Goal: Task Accomplishment & Management: Use online tool/utility

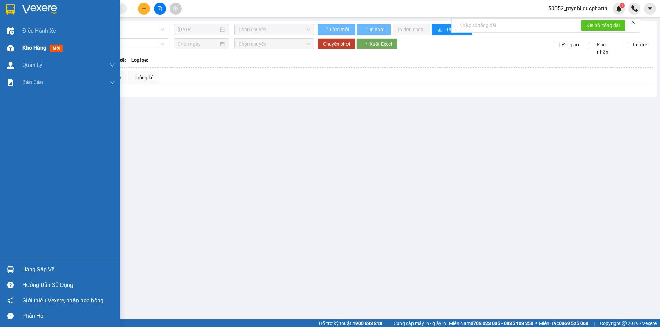
click at [11, 52] on img at bounding box center [10, 48] width 7 height 7
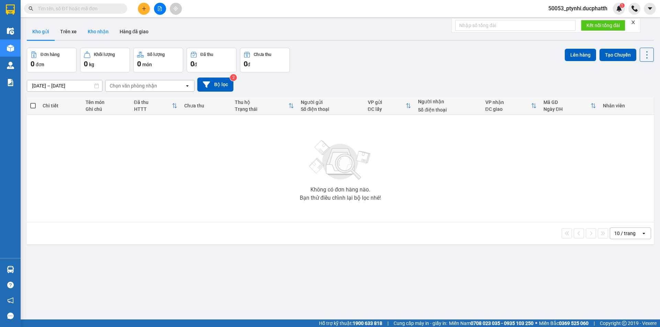
click at [106, 33] on button "Kho nhận" at bounding box center [98, 31] width 32 height 16
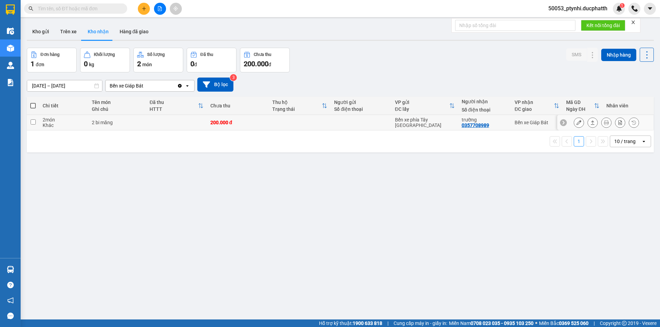
click at [284, 124] on td at bounding box center [300, 122] width 62 height 15
checkbox input "true"
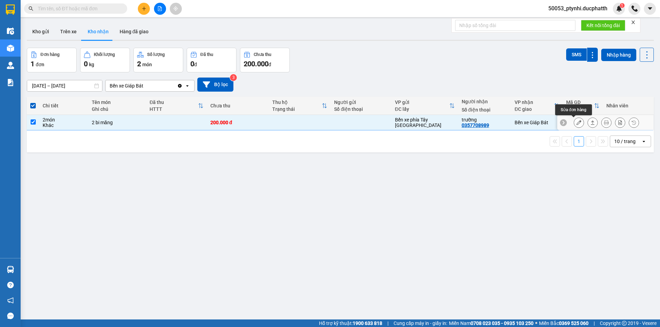
click at [576, 122] on icon at bounding box center [578, 122] width 5 height 5
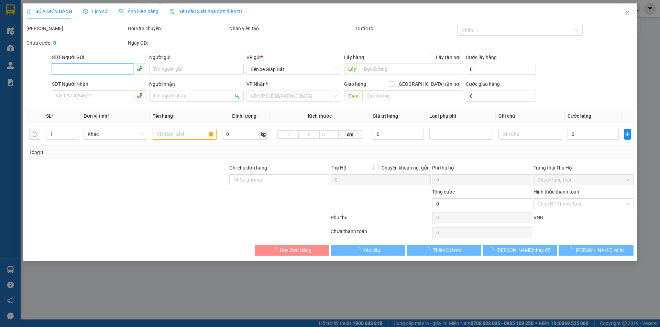
type input "0357708989"
type input "trường"
type input "200.000"
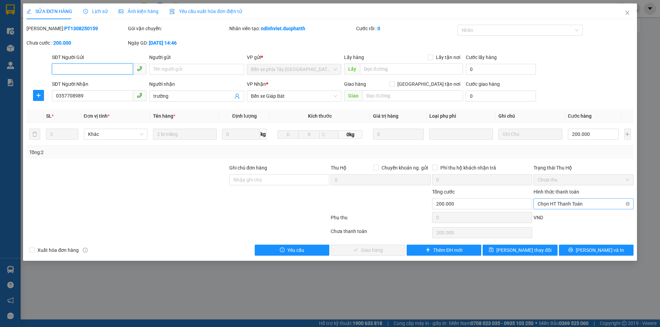
click at [561, 202] on span "Chọn HT Thanh Toán" at bounding box center [583, 204] width 92 height 10
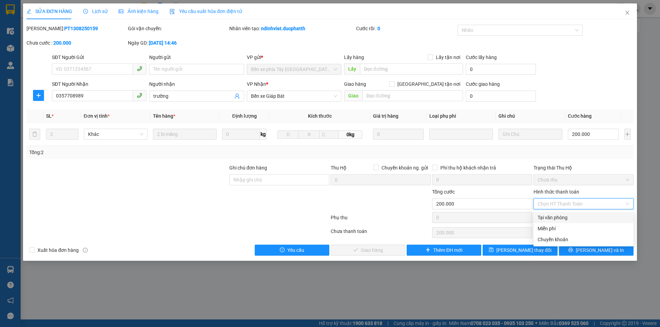
click at [556, 216] on div "Tại văn phòng" at bounding box center [583, 218] width 92 height 8
type input "0"
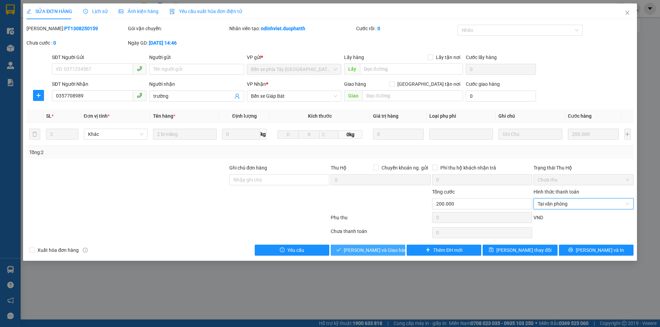
click at [367, 248] on span "Lưu và Giao hàng" at bounding box center [377, 251] width 66 height 8
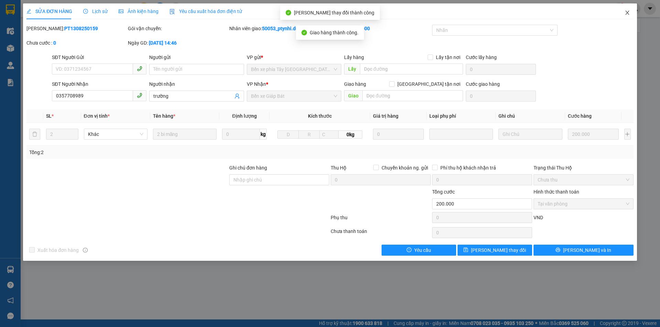
click at [627, 15] on icon "close" at bounding box center [626, 12] width 5 height 5
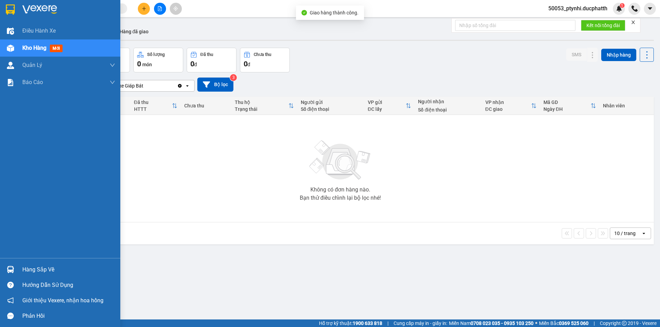
click at [4, 271] on div "Hàng sắp về" at bounding box center [60, 269] width 120 height 15
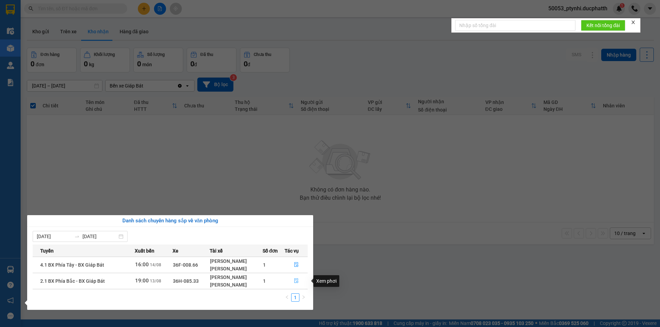
click at [294, 281] on icon "file-done" at bounding box center [296, 281] width 4 height 5
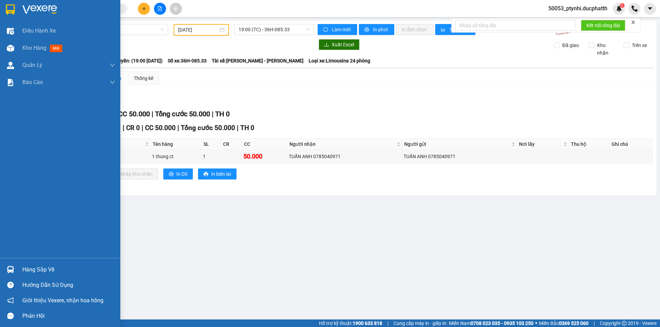
click at [30, 273] on div "Hàng sắp về" at bounding box center [68, 270] width 93 height 10
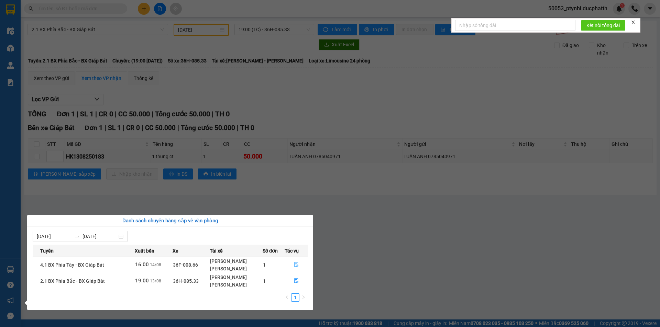
click at [296, 264] on icon "file-done" at bounding box center [296, 265] width 4 height 5
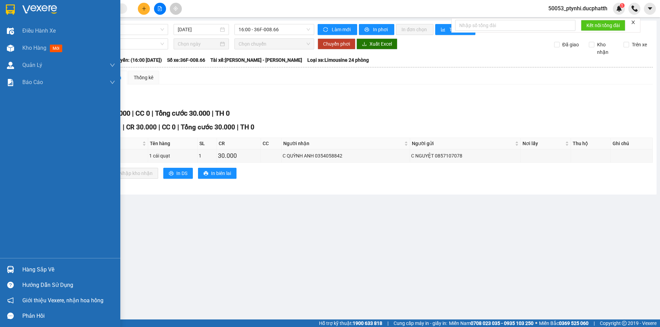
click at [7, 270] on img at bounding box center [10, 269] width 7 height 7
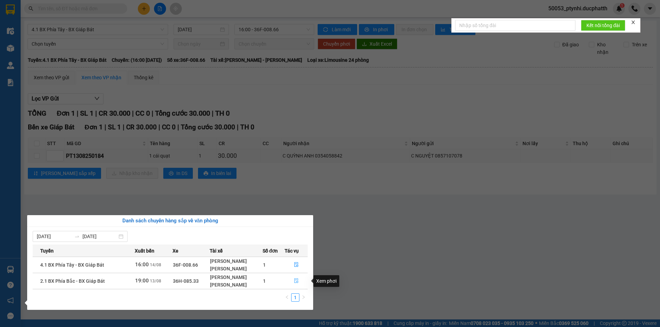
click at [294, 281] on icon "file-done" at bounding box center [296, 281] width 5 height 5
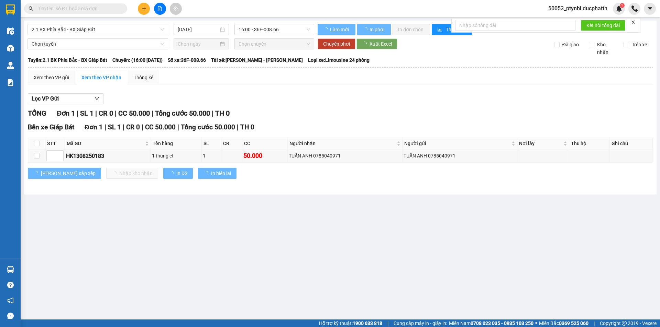
type input "13/08/2025"
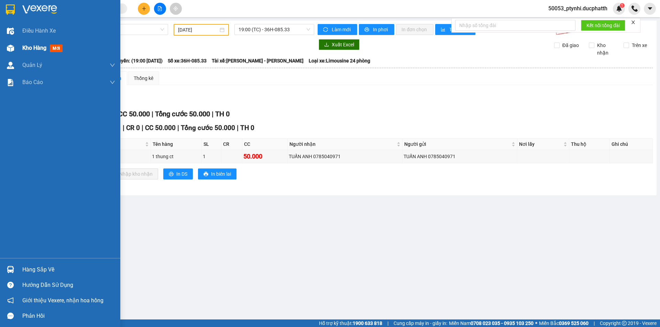
click at [52, 50] on span "mới" at bounding box center [56, 49] width 13 height 8
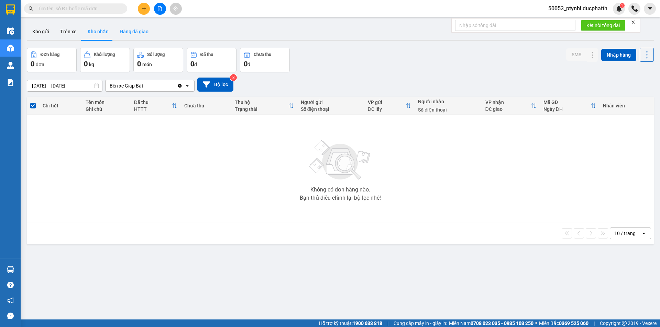
click at [140, 34] on button "Hàng đã giao" at bounding box center [134, 31] width 40 height 16
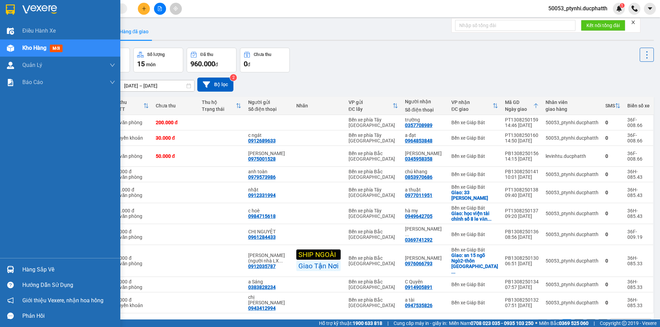
click at [19, 263] on div "Hàng sắp về" at bounding box center [60, 269] width 120 height 15
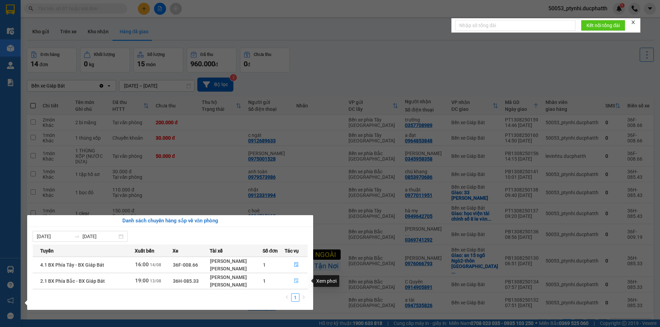
click at [296, 279] on icon "file-done" at bounding box center [296, 281] width 4 height 5
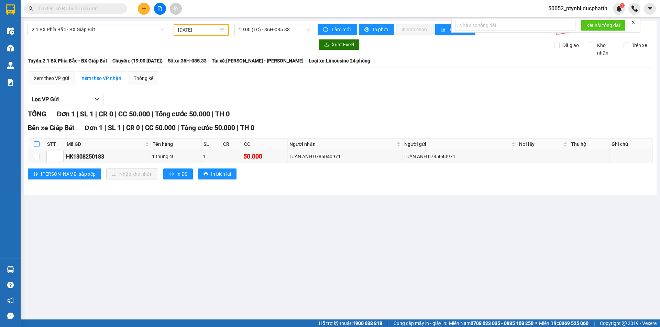
click at [37, 143] on input "checkbox" at bounding box center [36, 144] width 5 height 5
checkbox input "true"
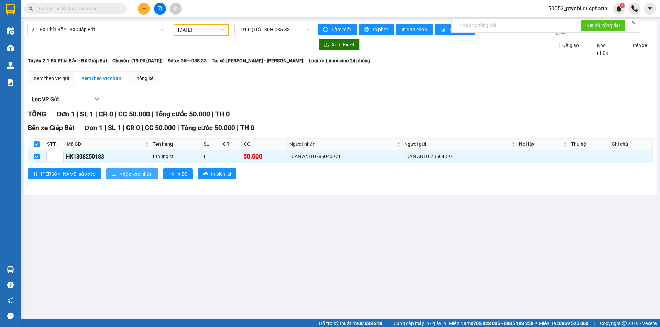
drag, startPoint x: 113, startPoint y: 175, endPoint x: 375, endPoint y: 171, distance: 262.1
click at [119, 175] on span "Nhập kho nhận" at bounding box center [135, 174] width 33 height 8
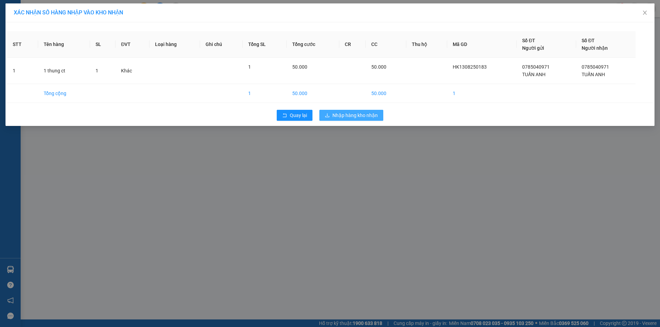
click at [361, 117] on span "Nhập hàng kho nhận" at bounding box center [354, 116] width 45 height 8
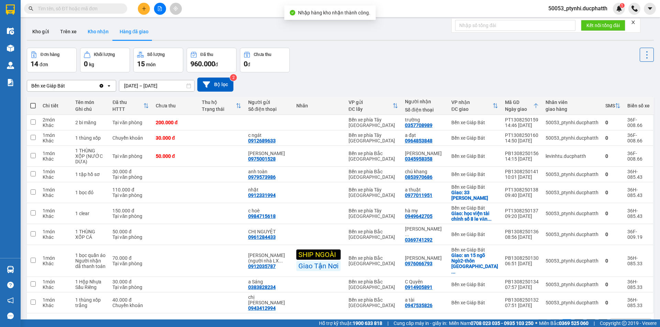
click at [87, 32] on button "Kho nhận" at bounding box center [98, 31] width 32 height 16
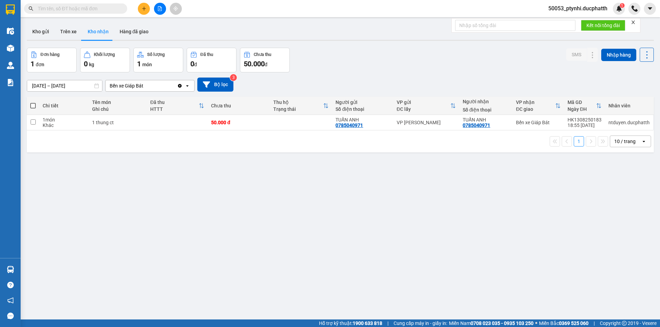
click at [160, 10] on icon "file-add" at bounding box center [159, 8] width 5 height 5
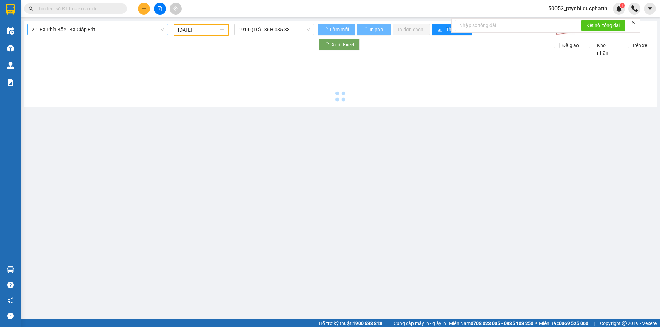
type input "[DATE]"
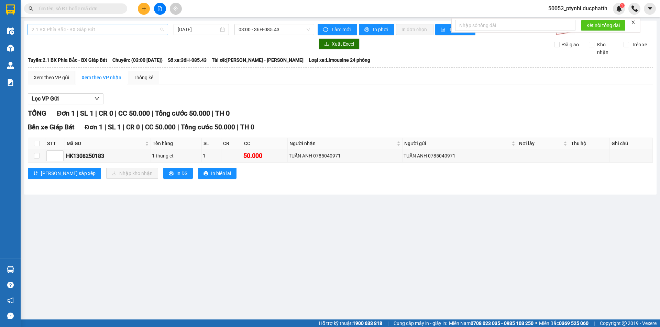
click at [113, 28] on span "2.1 BX Phía Bắc - BX Giáp Bát" at bounding box center [98, 29] width 132 height 10
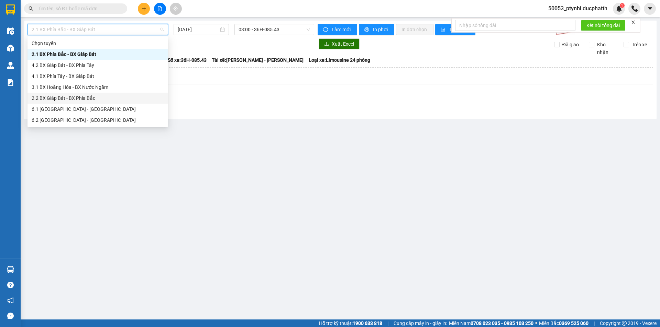
click at [71, 97] on div "2.2 BX Giáp Bát - BX Phía Bắc" at bounding box center [98, 98] width 132 height 8
type input "[DATE]"
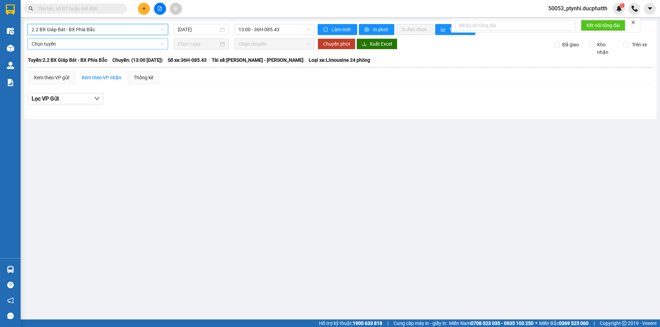
click at [109, 45] on span "Chọn tuyến" at bounding box center [98, 44] width 132 height 10
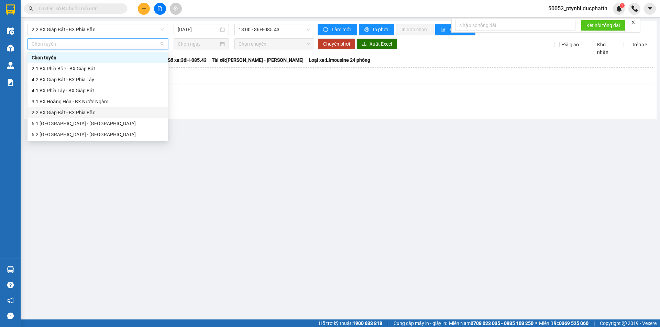
click at [81, 112] on div "2.2 BX Giáp Bát - BX Phía Bắc" at bounding box center [98, 113] width 132 height 8
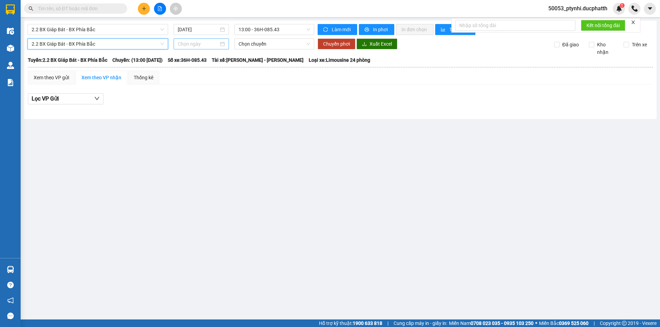
click at [205, 45] on input at bounding box center [198, 44] width 41 height 8
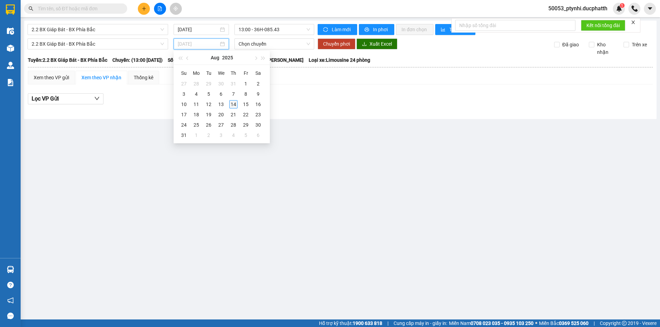
type input "[DATE]"
drag, startPoint x: 238, startPoint y: 104, endPoint x: 234, endPoint y: 104, distance: 4.1
click at [237, 104] on td "14" at bounding box center [233, 104] width 12 height 10
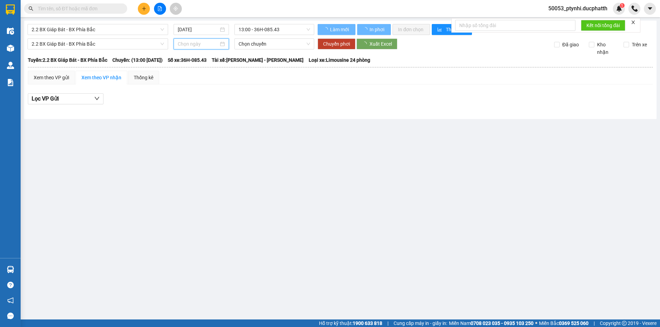
type input "[DATE]"
click at [268, 45] on span "13:00 - 36H-085.43" at bounding box center [273, 44] width 71 height 10
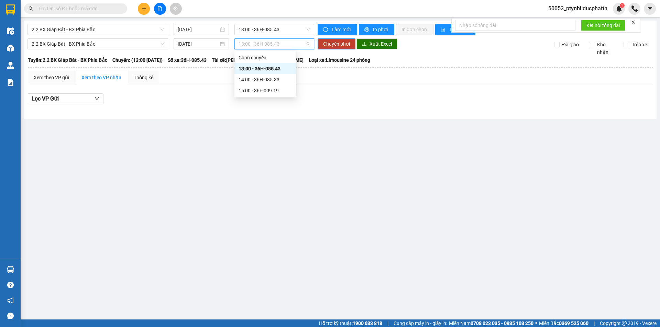
click at [261, 71] on div "13:00 - 36H-085.43" at bounding box center [265, 69] width 54 height 8
click at [277, 30] on span "13:00 - 36H-085.43" at bounding box center [273, 29] width 71 height 10
click at [71, 25] on span "2.2 BX Giáp Bát - BX Phía Bắc" at bounding box center [98, 29] width 132 height 10
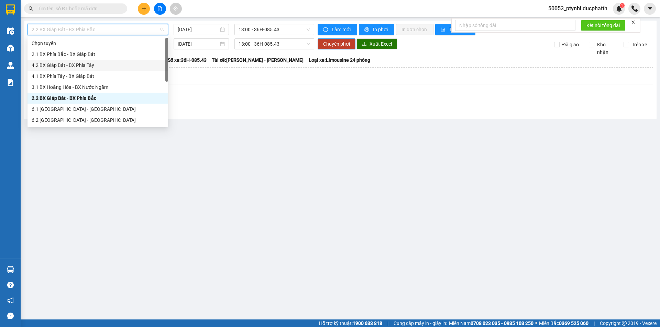
click at [91, 66] on div "4.2 BX Giáp Bát - BX Phía Tây" at bounding box center [98, 65] width 132 height 8
type input "[DATE]"
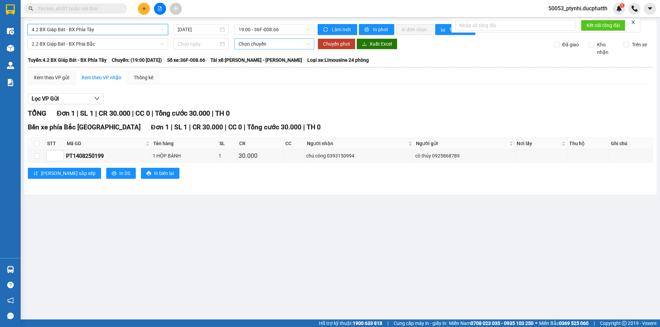
click at [251, 42] on span "Chọn chuyến" at bounding box center [273, 44] width 71 height 10
click at [194, 43] on input at bounding box center [198, 44] width 41 height 8
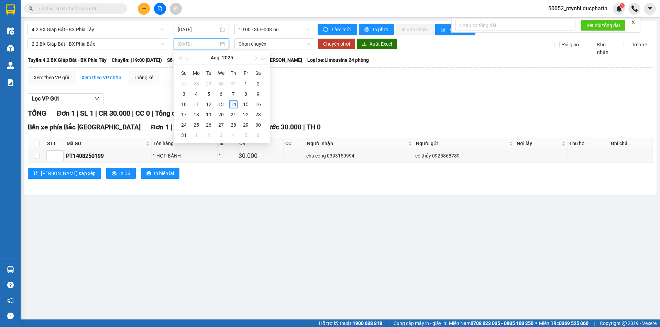
type input "[DATE]"
click at [235, 102] on div "14" at bounding box center [233, 104] width 8 height 8
type input "[DATE]"
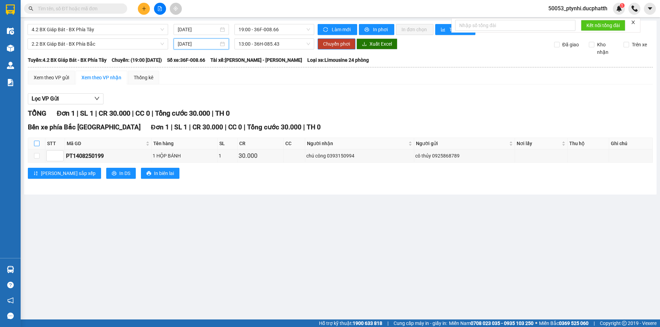
click at [35, 142] on input "checkbox" at bounding box center [36, 143] width 5 height 5
checkbox input "true"
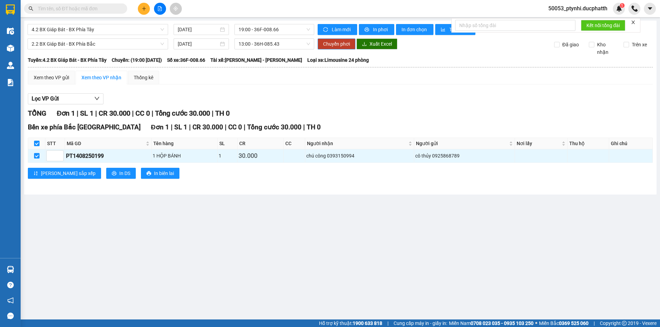
click at [322, 46] on button "Chuyển phơi" at bounding box center [336, 43] width 38 height 11
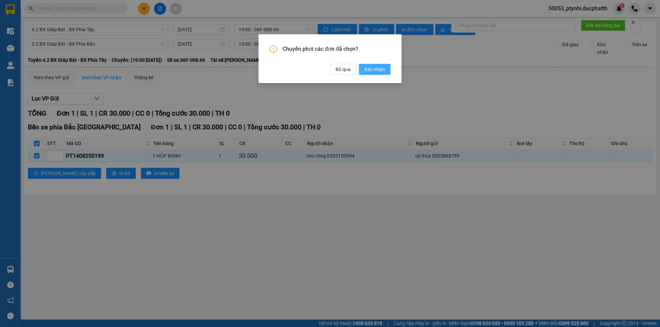
click at [384, 69] on span "Xác nhận" at bounding box center [374, 70] width 21 height 8
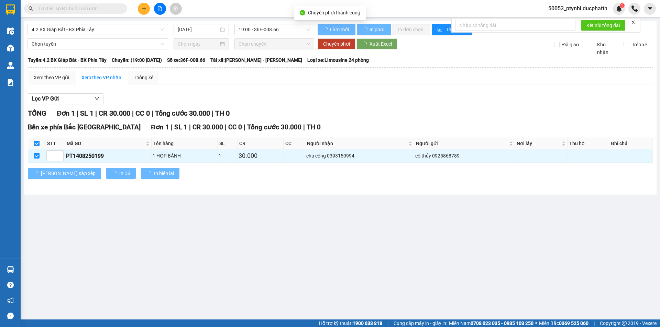
checkbox input "false"
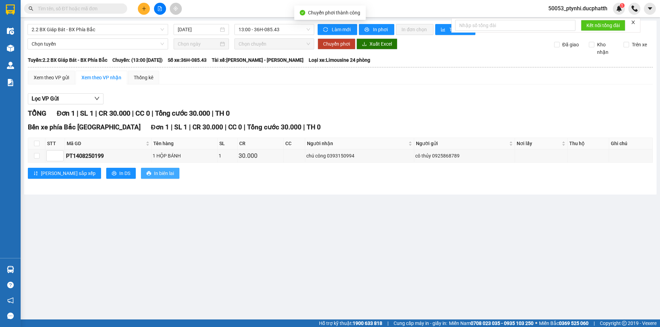
click at [154, 172] on span "In biên lai" at bounding box center [164, 174] width 20 height 8
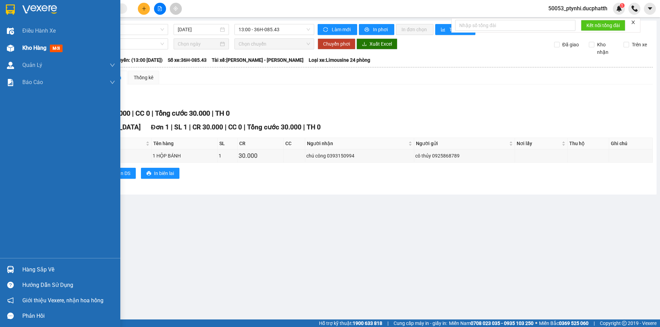
click at [11, 47] on img at bounding box center [10, 48] width 7 height 7
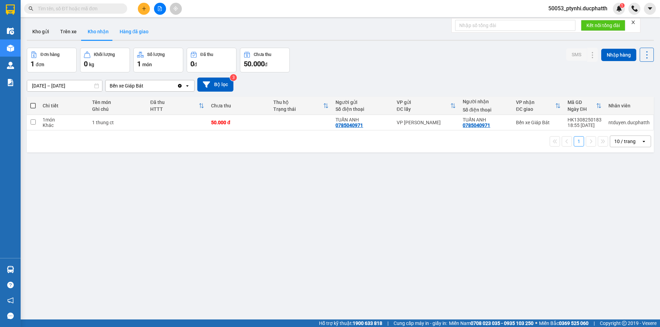
click at [134, 35] on button "Hàng đã giao" at bounding box center [134, 31] width 40 height 16
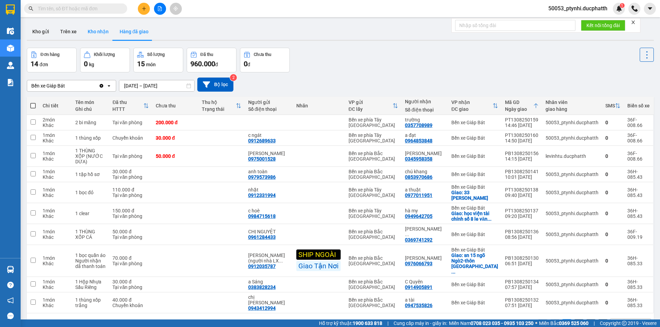
click at [101, 31] on button "Kho nhận" at bounding box center [98, 31] width 32 height 16
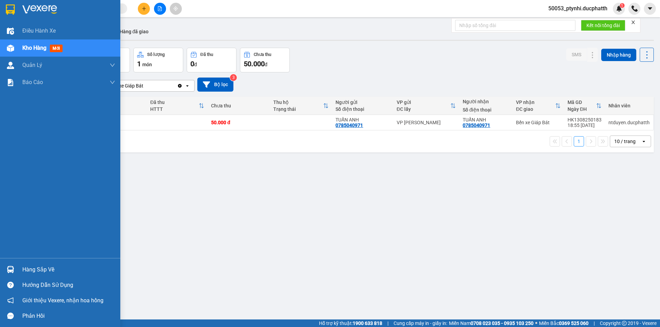
click at [19, 262] on div "Hàng sắp về Hướng dẫn sử dụng Giới thiệu Vexere, nhận hoa hồng Phản hồi" at bounding box center [60, 291] width 120 height 66
drag, startPoint x: 23, startPoint y: 268, endPoint x: 26, endPoint y: 269, distance: 3.5
click at [26, 269] on div "Hàng sắp về" at bounding box center [68, 270] width 93 height 10
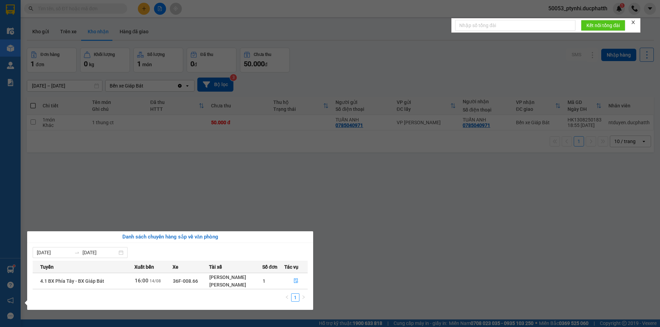
click at [124, 202] on section "Kết quả tìm kiếm ( 0 ) Bộ lọc No Data 50053_ptynhi.ducphatth 1 Điều hành xe Kho…" at bounding box center [330, 163] width 660 height 327
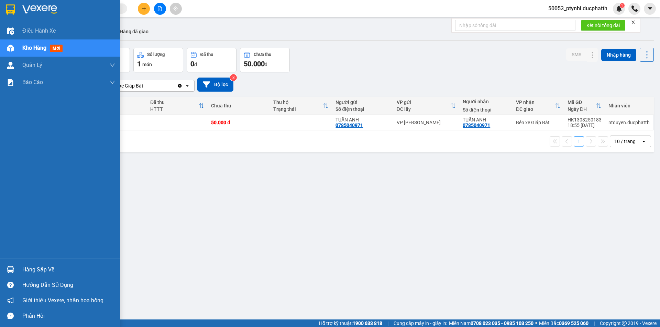
click at [24, 281] on div "Hướng dẫn sử dụng" at bounding box center [68, 285] width 93 height 10
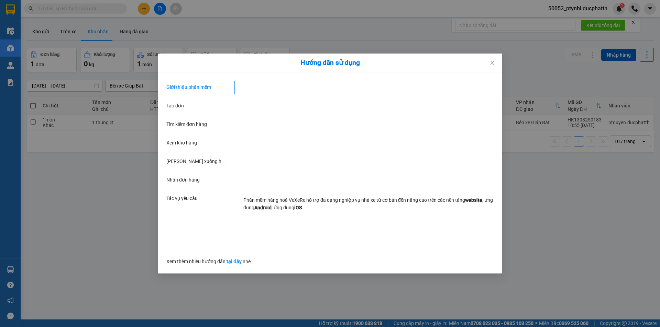
click at [29, 268] on div "Hướng dẫn sử dụng Giới thiệu phần mềm Tạo đơn Tìm kiếm đơn hàng Xem kho hàng Lê…" at bounding box center [330, 163] width 660 height 327
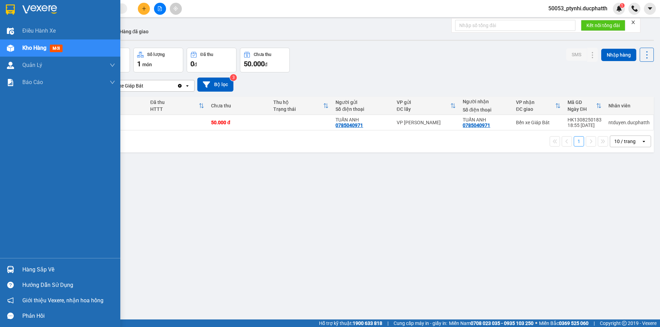
click at [13, 269] on img at bounding box center [10, 269] width 7 height 7
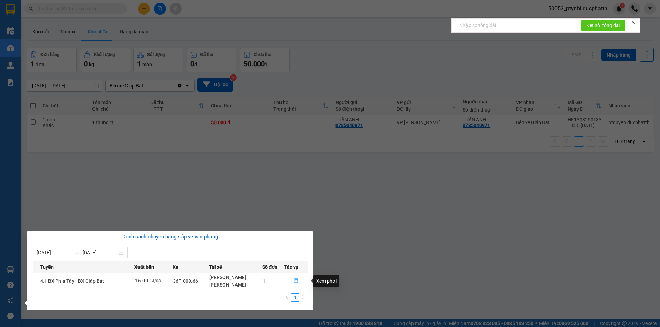
click at [297, 278] on button "button" at bounding box center [295, 281] width 23 height 11
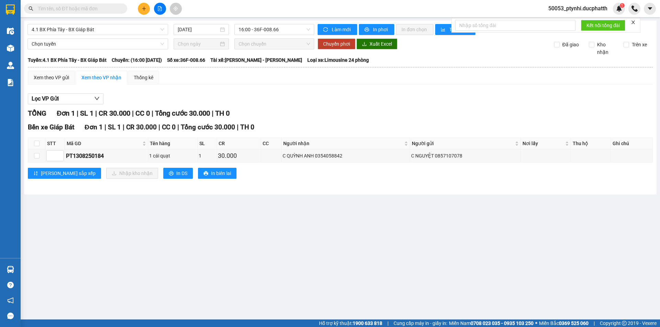
click at [190, 251] on main "4.1 BX Phía Tây - BX Giáp Bát 14/08/2025 16:00 - 36F-008.66 Làm mới In phơi In …" at bounding box center [330, 160] width 660 height 320
click at [70, 7] on input "text" at bounding box center [78, 9] width 81 height 8
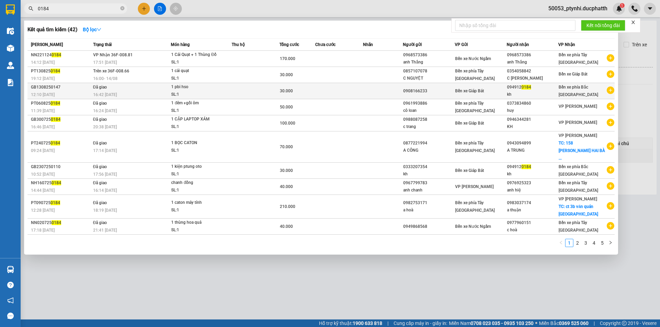
type input "0184"
click at [210, 86] on div "1 pbi hso" at bounding box center [197, 87] width 52 height 8
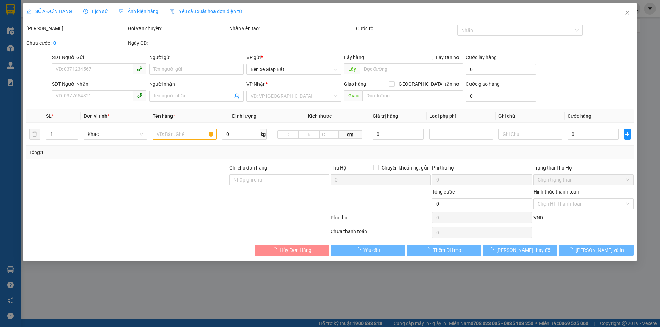
type input "0908166233"
type input "0949120184"
type input "kh"
type input "30.000"
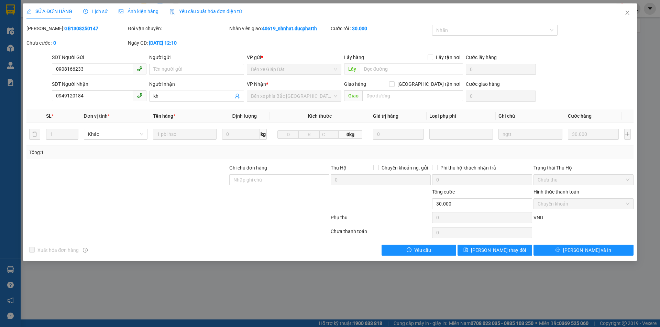
click at [93, 13] on span "Lịch sử" at bounding box center [95, 11] width 24 height 5
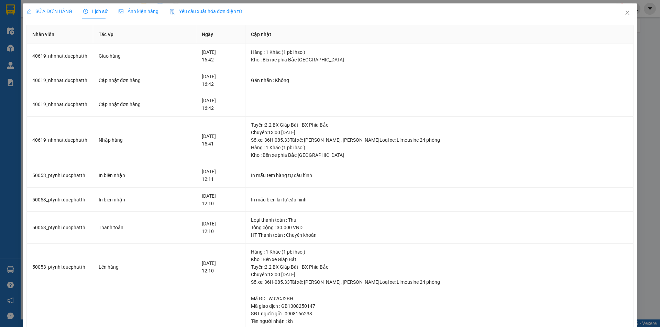
click at [57, 11] on span "SỬA ĐƠN HÀNG" at bounding box center [49, 11] width 46 height 5
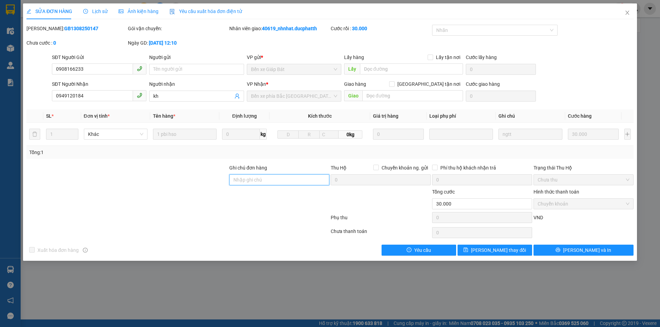
click at [278, 179] on input "Ghi chú đơn hàng" at bounding box center [279, 180] width 100 height 11
type input "ck 13/8 - 12h10 dang minh thanh vtb cty"
click at [525, 248] on button "Lưu thay đổi" at bounding box center [494, 250] width 75 height 11
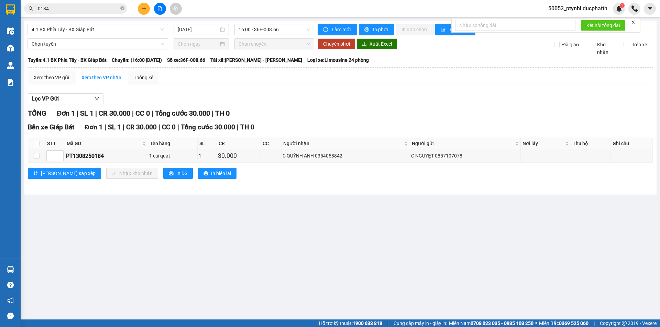
drag, startPoint x: 227, startPoint y: 236, endPoint x: 215, endPoint y: 221, distance: 19.2
click at [225, 233] on main "4.1 BX Phía Tây - BX Giáp Bát 14/08/2025 16:00 - 36F-008.66 Làm mới In phơi In …" at bounding box center [330, 160] width 660 height 320
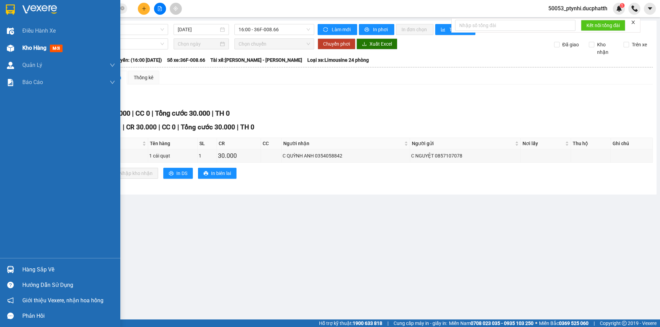
click at [36, 45] on span "Kho hàng" at bounding box center [34, 48] width 24 height 7
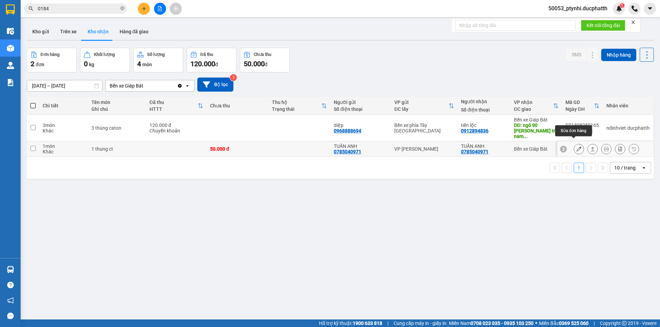
click at [576, 147] on icon at bounding box center [578, 149] width 5 height 5
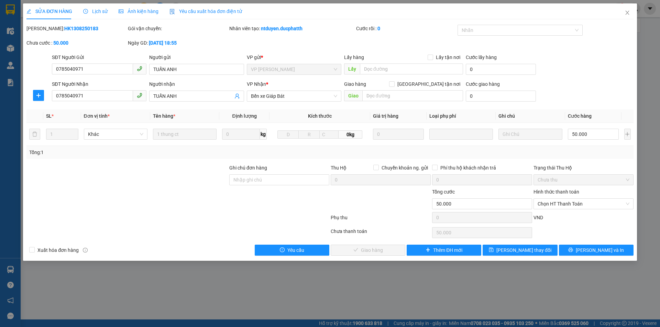
click at [92, 7] on div "Lịch sử" at bounding box center [95, 11] width 24 height 16
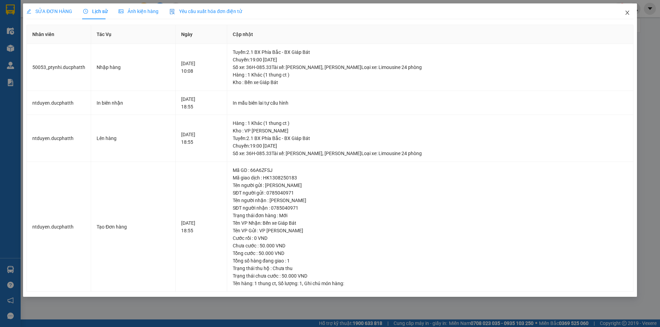
click at [628, 14] on icon "close" at bounding box center [626, 12] width 5 height 5
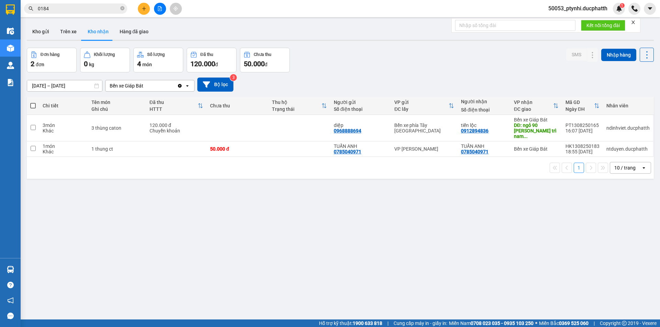
drag, startPoint x: 94, startPoint y: 221, endPoint x: 85, endPoint y: 134, distance: 86.8
click at [94, 218] on div "ver 1.8.138 Kho gửi Trên xe Kho nhận Hàng đã giao Đơn hàng 2 đơn Khối lượng 0 k…" at bounding box center [340, 184] width 632 height 327
